Goal: Information Seeking & Learning: Learn about a topic

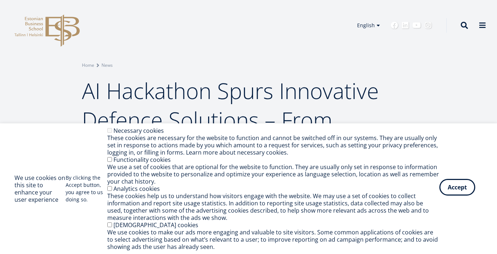
click at [458, 193] on button "Accept" at bounding box center [457, 187] width 36 height 17
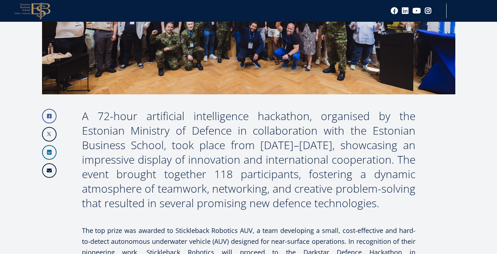
scroll to position [296, 0]
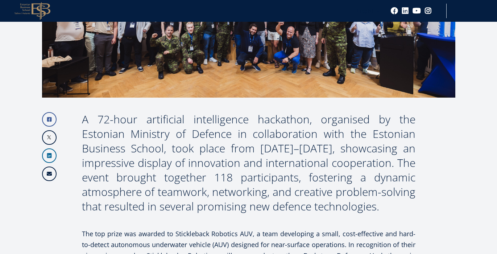
drag, startPoint x: 307, startPoint y: 117, endPoint x: 318, endPoint y: 204, distance: 87.6
click at [318, 204] on div "A 72-hour artificial intelligence hackathon, organised by the Estonian Ministry…" at bounding box center [248, 162] width 333 height 101
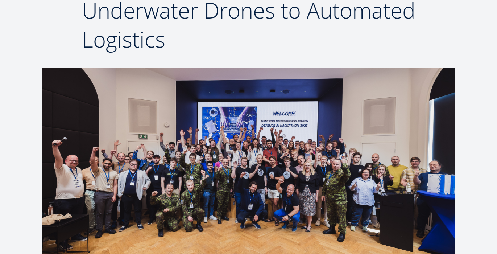
scroll to position [0, 0]
